Goal: Information Seeking & Learning: Learn about a topic

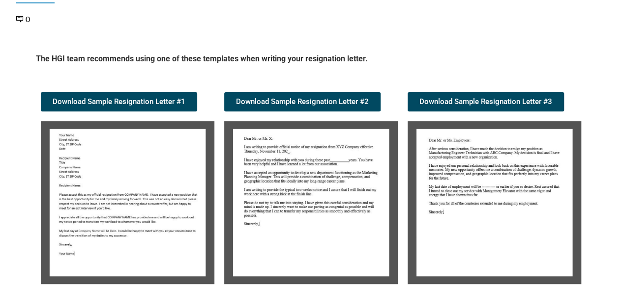
scroll to position [133, 0]
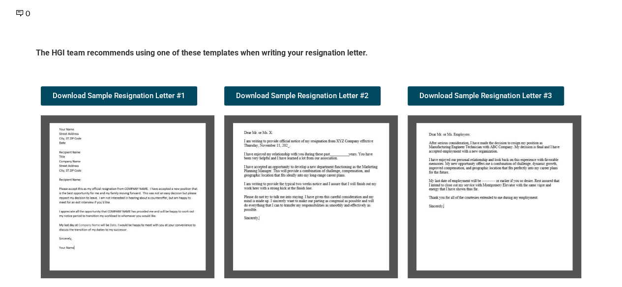
click at [470, 202] on img at bounding box center [493, 196] width 173 height 163
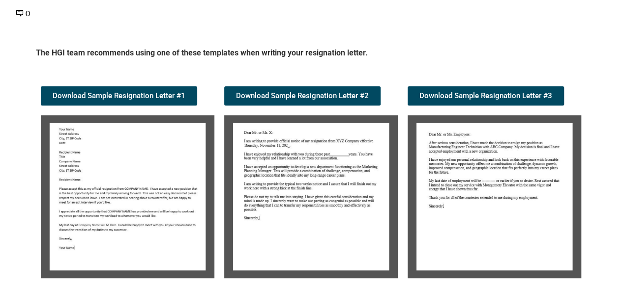
click at [460, 172] on img at bounding box center [493, 196] width 173 height 163
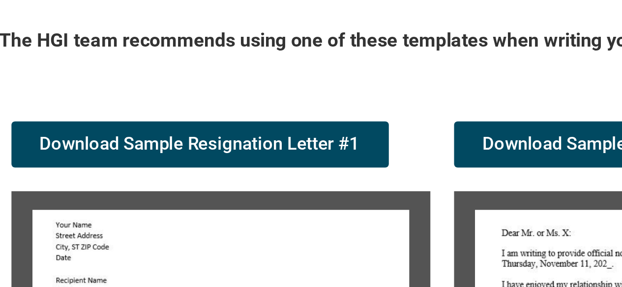
scroll to position [168, 0]
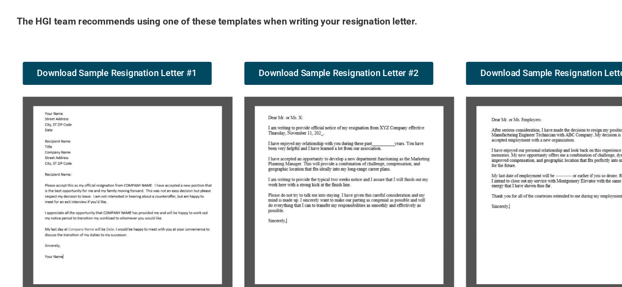
click at [263, 128] on img at bounding box center [310, 161] width 173 height 163
